Goal: Find specific page/section: Find specific page/section

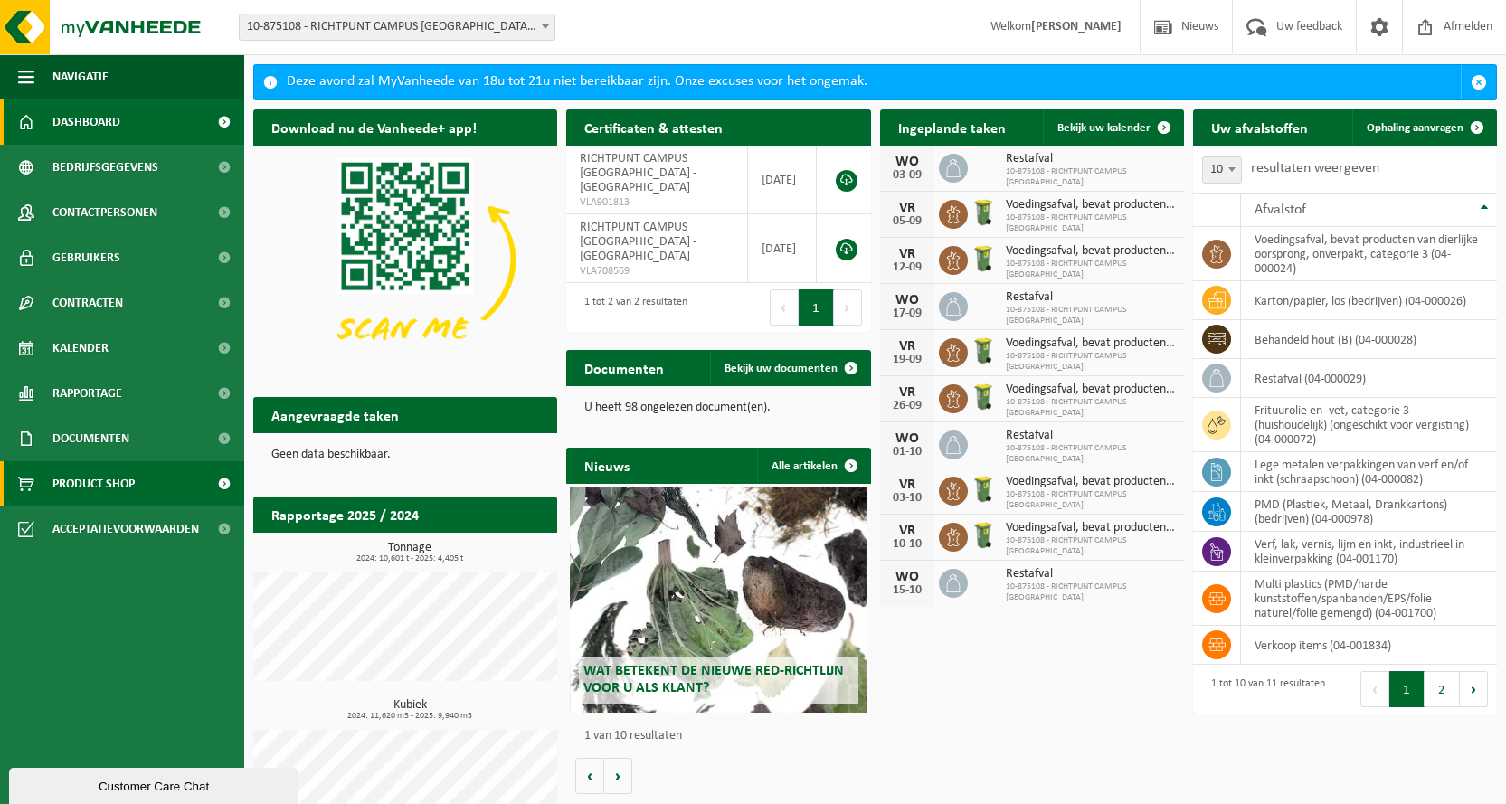
click at [90, 475] on span "Product Shop" at bounding box center [93, 483] width 82 height 45
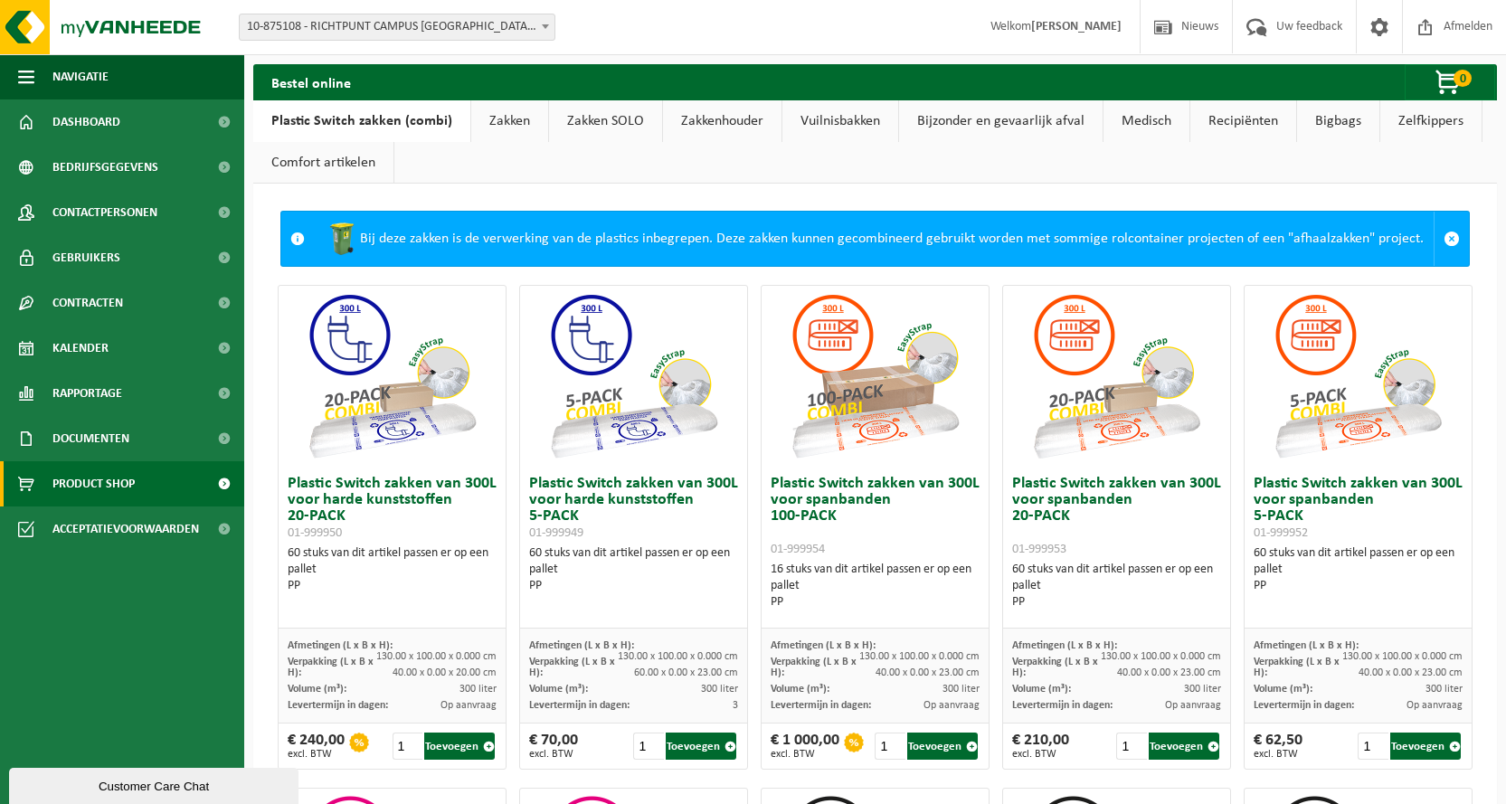
click at [818, 114] on link "Vuilnisbakken" at bounding box center [840, 121] width 116 height 42
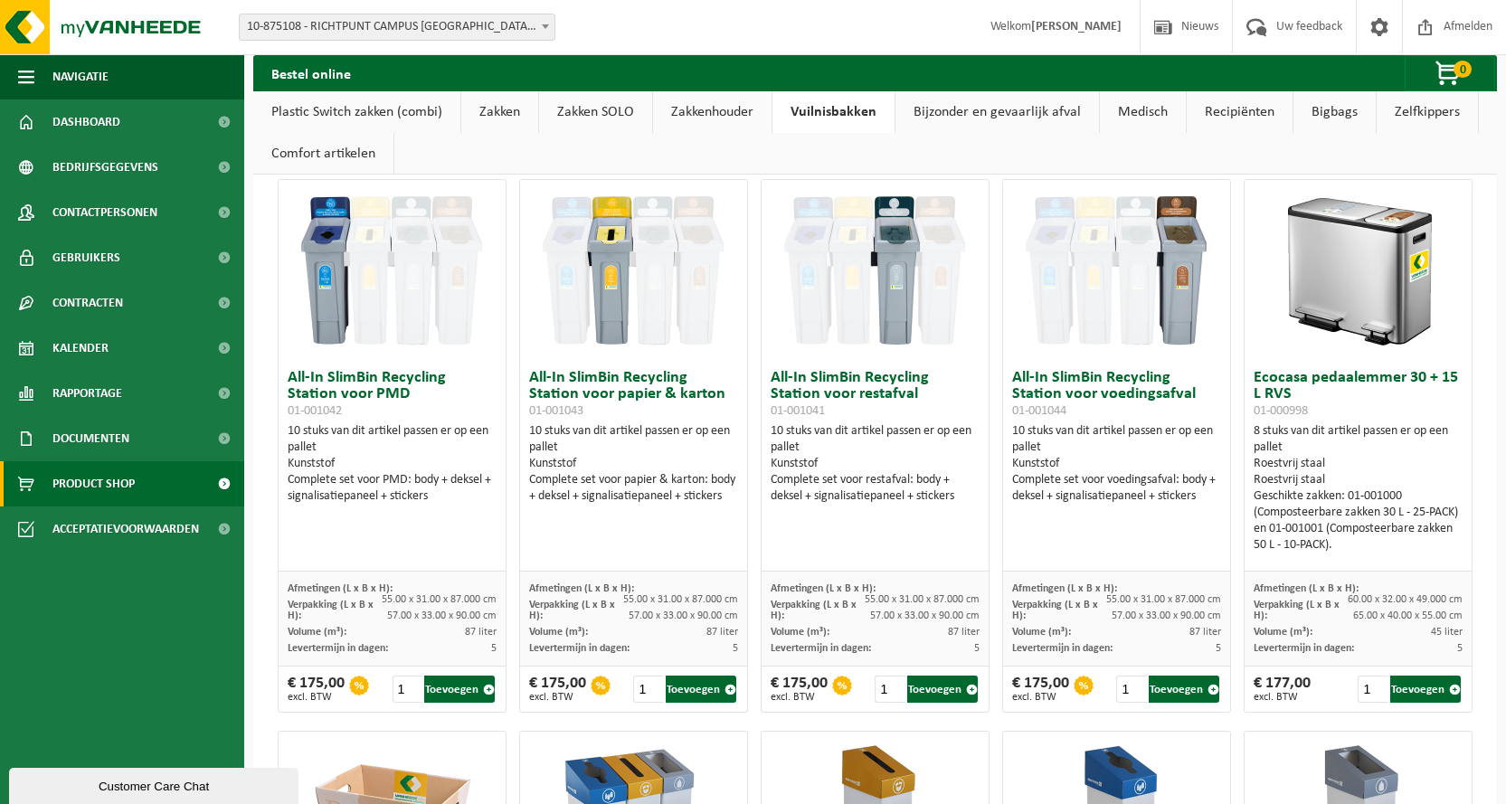
scroll to position [31, 0]
click at [1332, 106] on link "Bigbags" at bounding box center [1334, 112] width 82 height 42
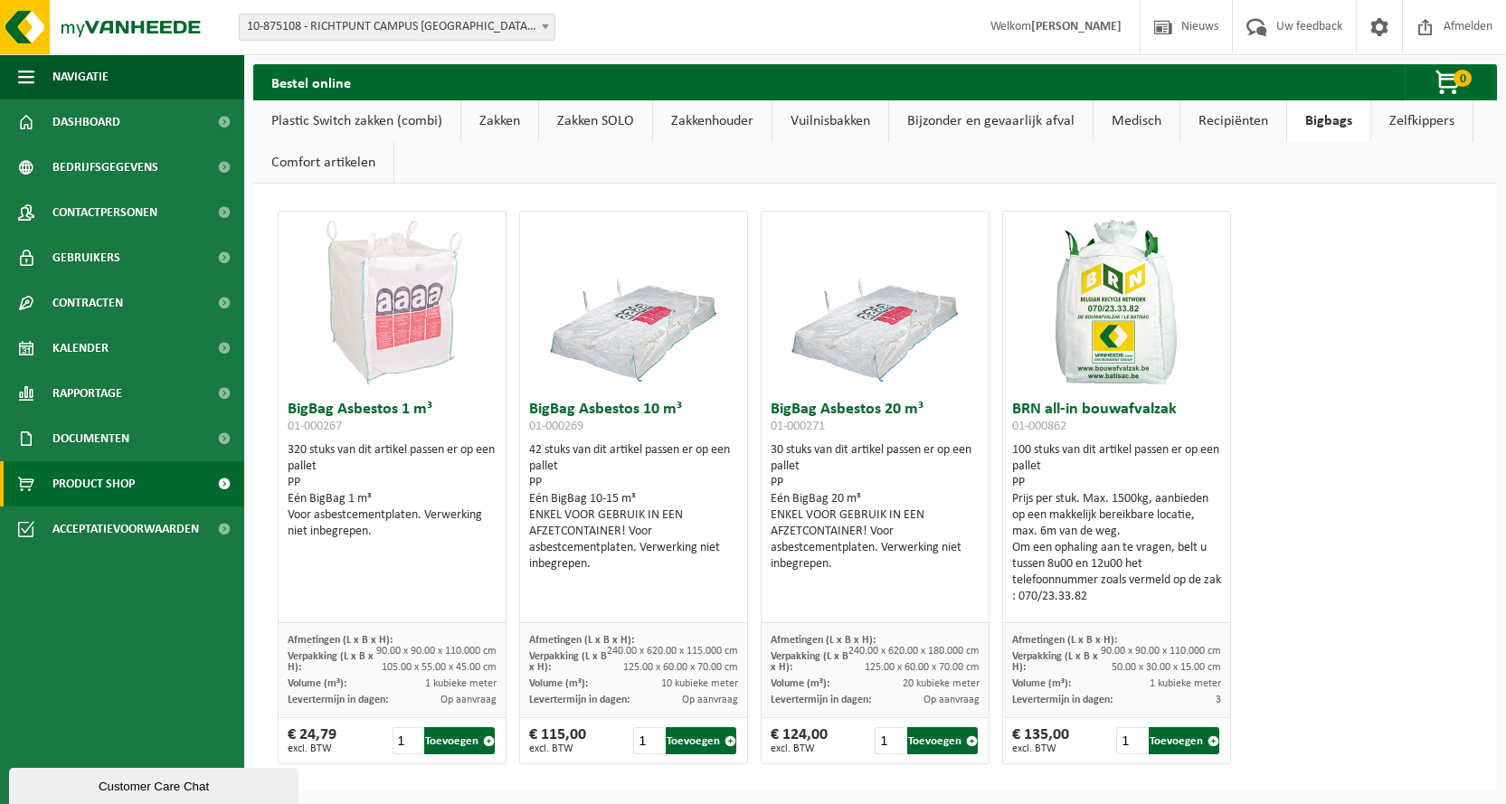
scroll to position [5, 0]
